Goal: Information Seeking & Learning: Learn about a topic

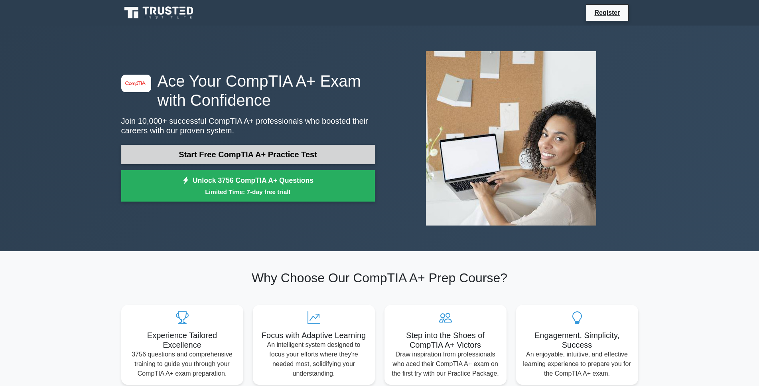
click at [189, 152] on link "Start Free CompTIA A+ Practice Test" at bounding box center [248, 154] width 254 height 19
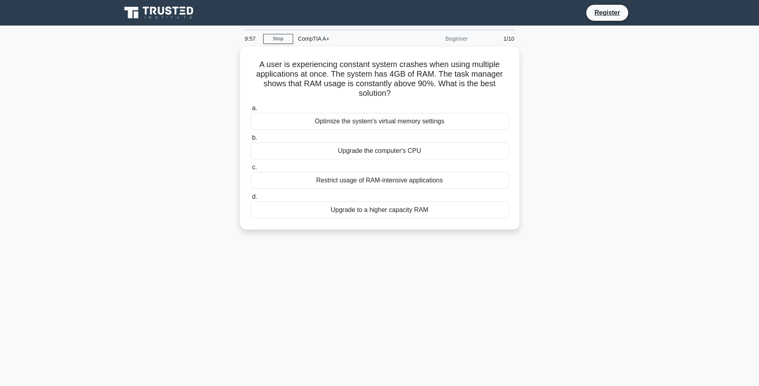
click at [673, 203] on main "9:57 Stop CompTIA A+ Beginner 1/10 A user is experiencing constant system crash…" at bounding box center [379, 228] width 759 height 405
click at [378, 213] on div "Upgrade to a higher capacity RAM" at bounding box center [379, 207] width 258 height 17
click at [250, 197] on input "d. Upgrade to a higher capacity RAM" at bounding box center [250, 194] width 0 height 5
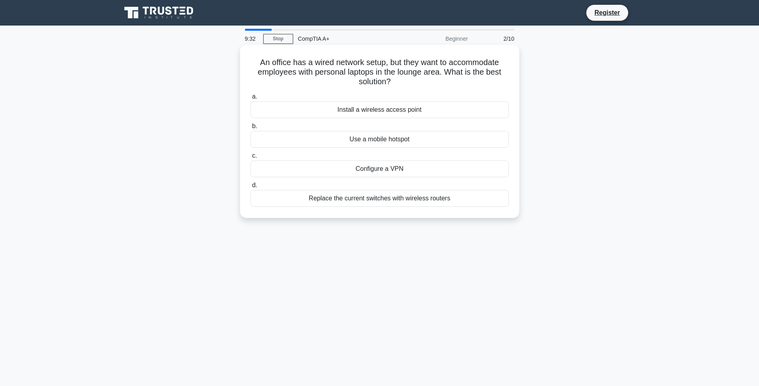
click at [374, 113] on div "Install a wireless access point" at bounding box center [379, 109] width 258 height 17
click at [250, 99] on input "a. Install a wireless access point" at bounding box center [250, 96] width 0 height 5
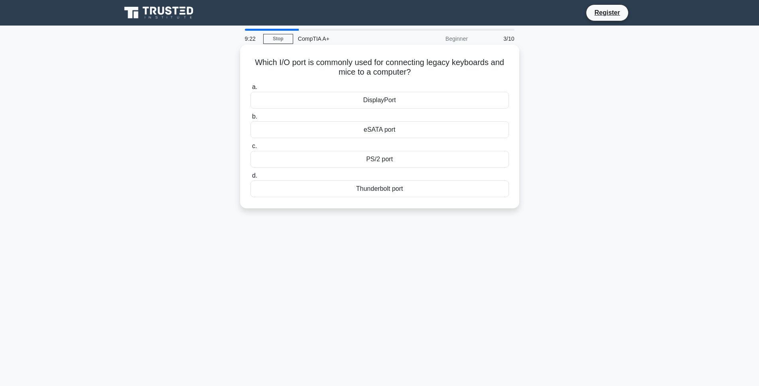
click at [334, 161] on div "PS/2 port" at bounding box center [379, 159] width 258 height 17
click at [250, 149] on input "c. PS/2 port" at bounding box center [250, 146] width 0 height 5
click at [349, 160] on div "Turn off display" at bounding box center [379, 159] width 258 height 17
click at [250, 149] on input "c. Turn off display" at bounding box center [250, 146] width 0 height 5
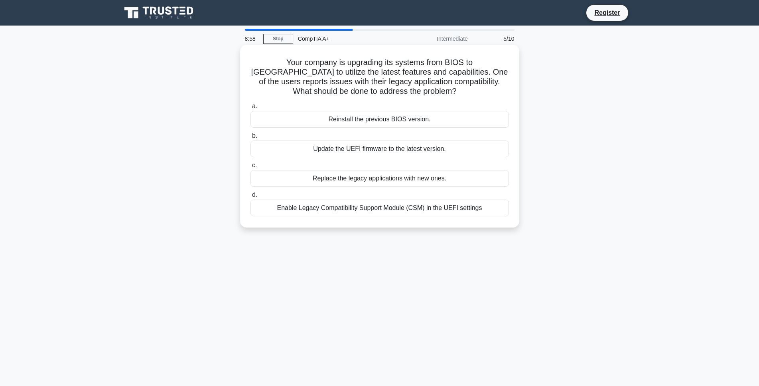
click at [353, 208] on div "Enable Legacy Compatibility Support Module (CSM) in the UEFI settings" at bounding box center [379, 207] width 258 height 17
click at [250, 197] on input "d. Enable Legacy Compatibility Support Module (CSM) in the UEFI settings" at bounding box center [250, 194] width 0 height 5
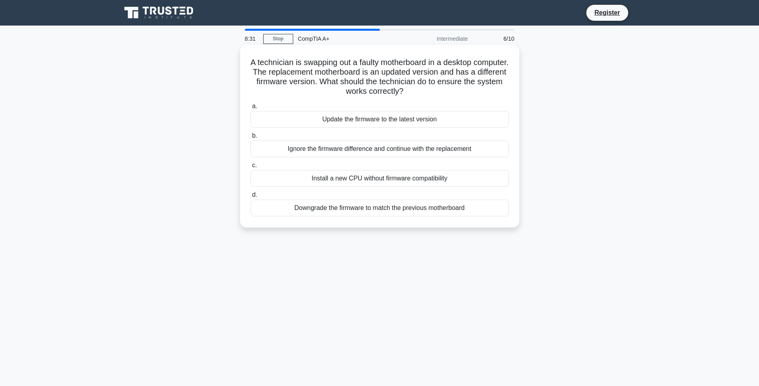
click at [362, 121] on div "Update the firmware to the latest version" at bounding box center [379, 119] width 258 height 17
click at [250, 109] on input "a. Update the firmware to the latest version" at bounding box center [250, 106] width 0 height 5
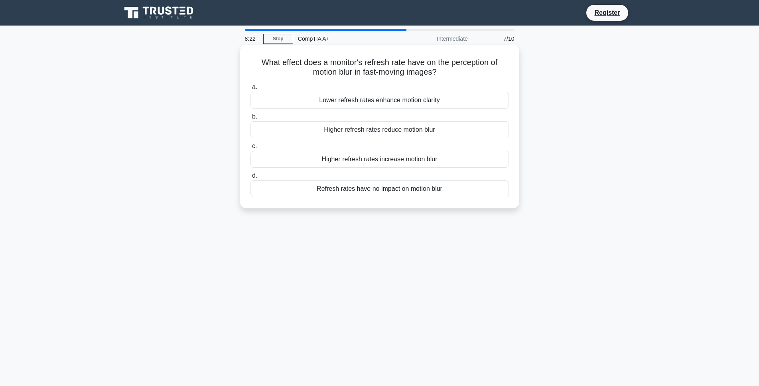
click at [353, 130] on div "Higher refresh rates reduce motion blur" at bounding box center [379, 129] width 258 height 17
click at [250, 119] on input "b. Higher refresh rates reduce motion blur" at bounding box center [250, 116] width 0 height 5
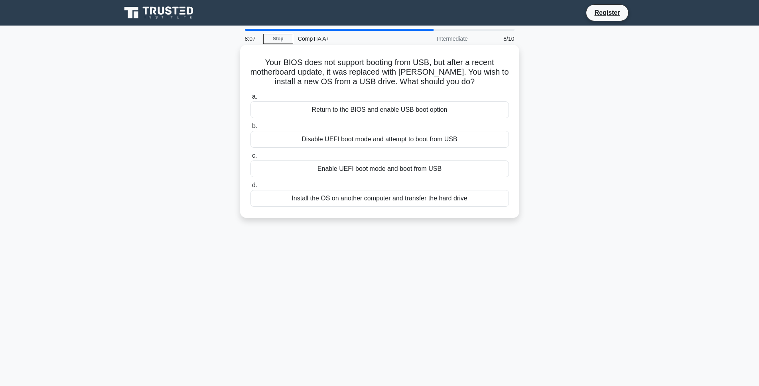
click at [340, 172] on div "Enable UEFI boot mode and boot from USB" at bounding box center [379, 168] width 258 height 17
click at [250, 158] on input "c. Enable UEFI boot mode and boot from USB" at bounding box center [250, 155] width 0 height 5
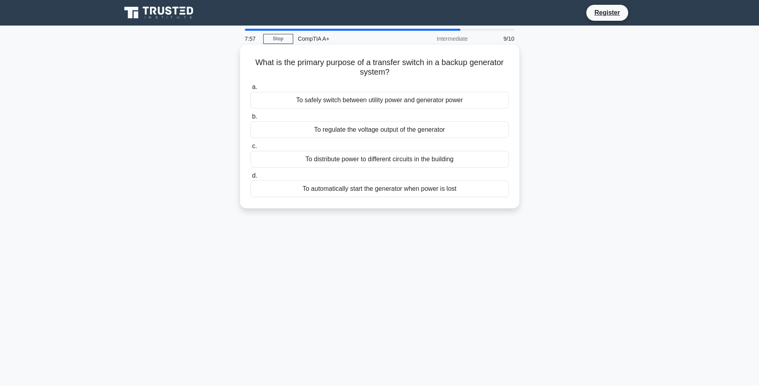
click at [344, 102] on div "To safely switch between utility power and generator power" at bounding box center [379, 100] width 258 height 17
click at [250, 90] on input "a. To safely switch between utility power and generator power" at bounding box center [250, 87] width 0 height 5
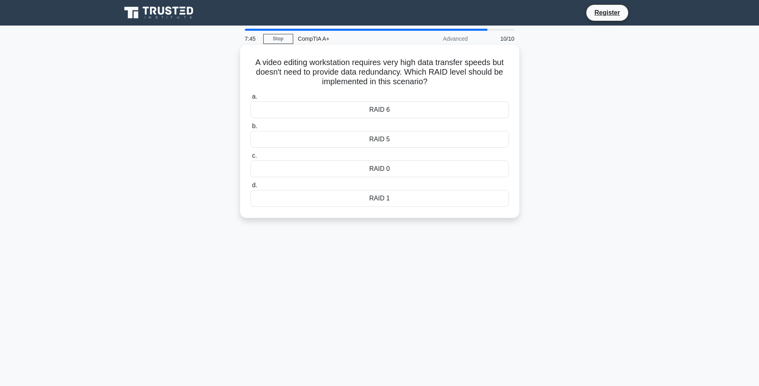
click at [354, 199] on div "RAID 1" at bounding box center [379, 198] width 258 height 17
click at [250, 188] on input "d. RAID 1" at bounding box center [250, 185] width 0 height 5
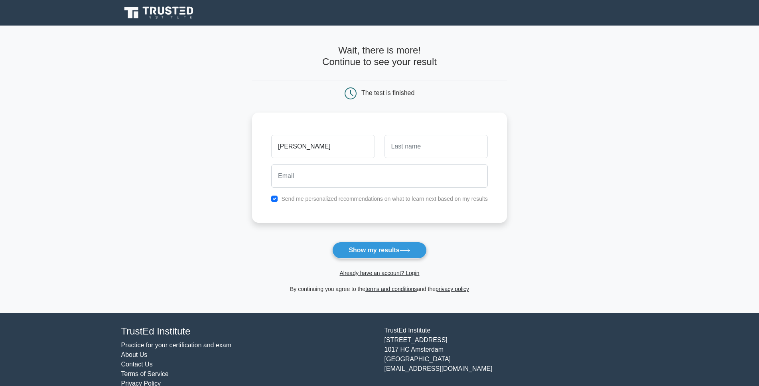
type input "Ryan"
type input "Chandler"
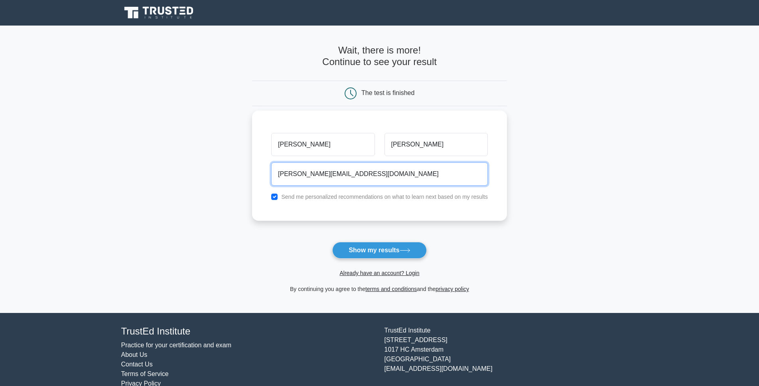
type input "ryan.a.chandler93@gmail.com"
click at [376, 197] on label "Send me personalized recommendations on what to learn next based on my results" at bounding box center [384, 196] width 207 height 6
click at [274, 196] on input "checkbox" at bounding box center [274, 196] width 6 height 6
checkbox input "false"
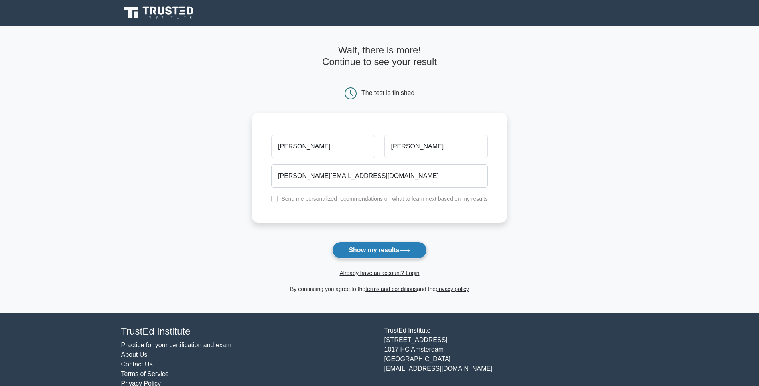
click at [379, 256] on button "Show my results" at bounding box center [379, 250] width 94 height 17
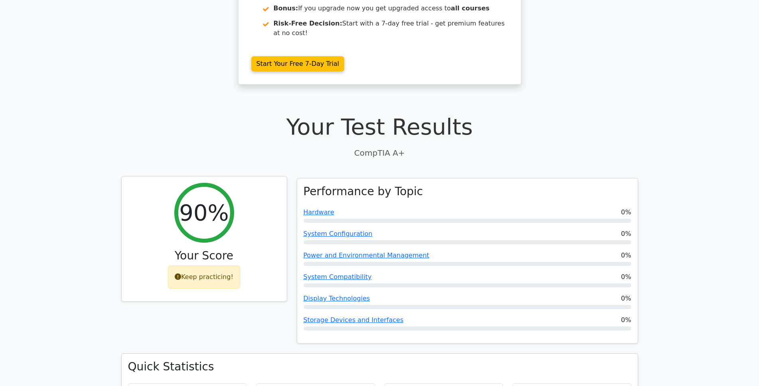
scroll to position [163, 0]
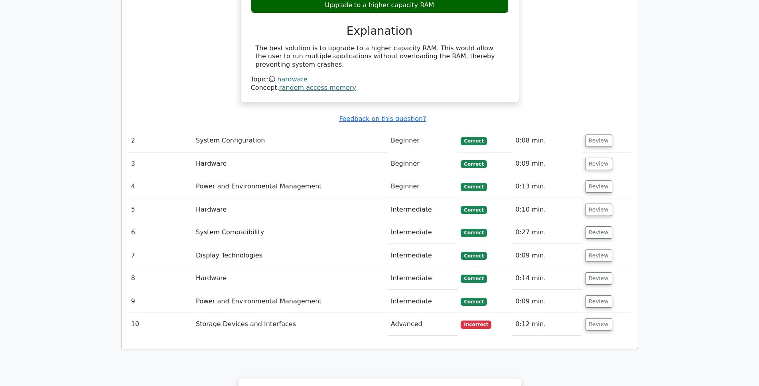
scroll to position [854, 0]
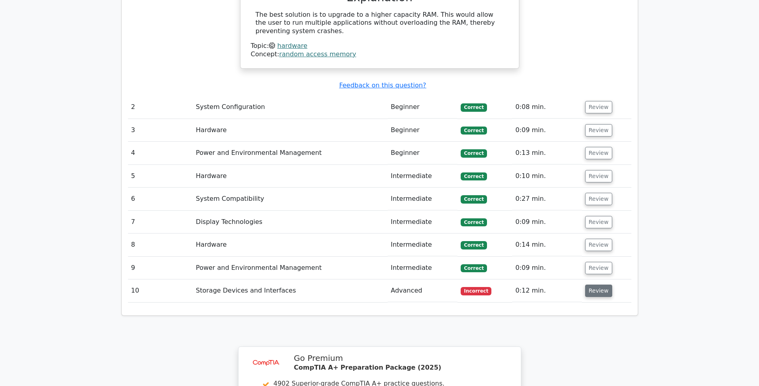
click at [599, 284] on button "Review" at bounding box center [598, 290] width 27 height 12
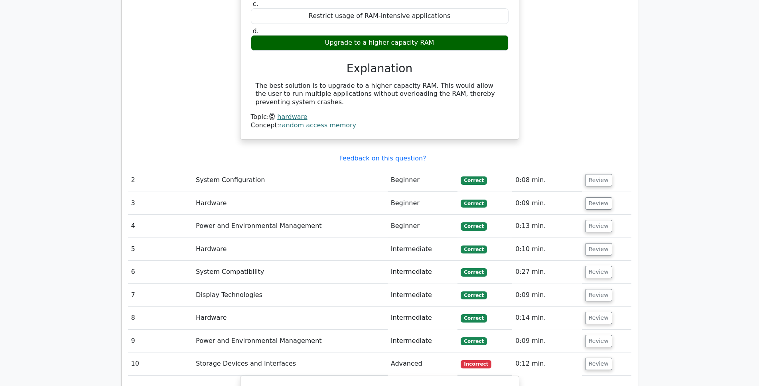
scroll to position [773, 0]
